Goal: Task Accomplishment & Management: Manage account settings

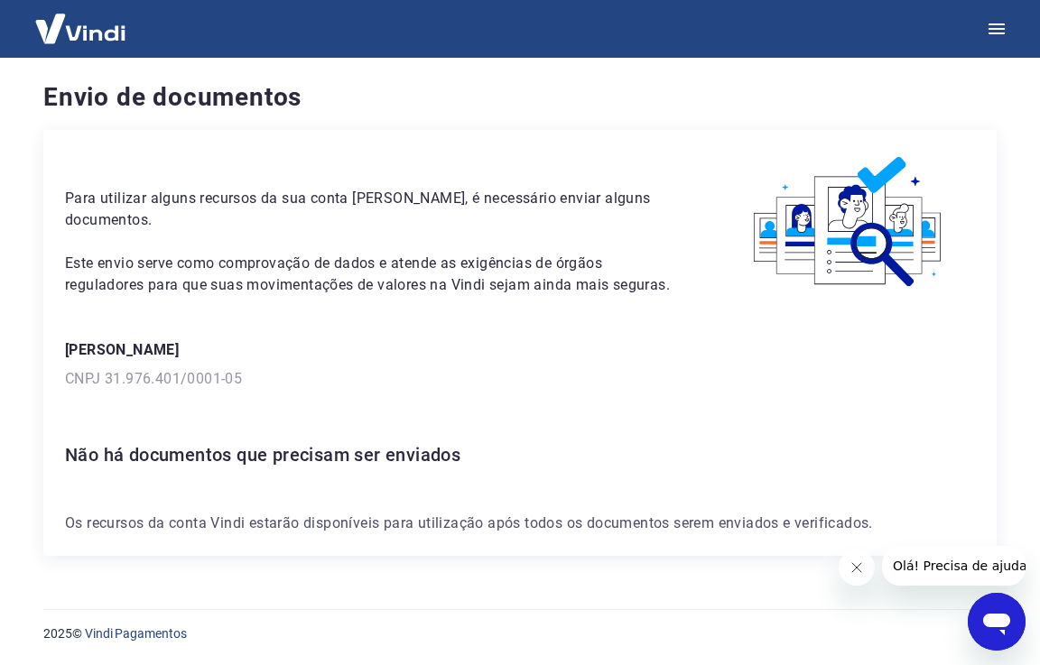
drag, startPoint x: 1039, startPoint y: 346, endPoint x: 1039, endPoint y: 437, distance: 91.2
click at [1039, 437] on div "Envio de documentos Para utilizar alguns recursos da sua conta [PERSON_NAME], é…" at bounding box center [520, 323] width 1040 height 530
click at [853, 560] on button "Fechar mensagem da empresa" at bounding box center [856, 568] width 36 height 36
click at [379, 101] on h4 "Envio de documentos" at bounding box center [519, 97] width 953 height 36
